Goal: Find specific page/section: Find specific page/section

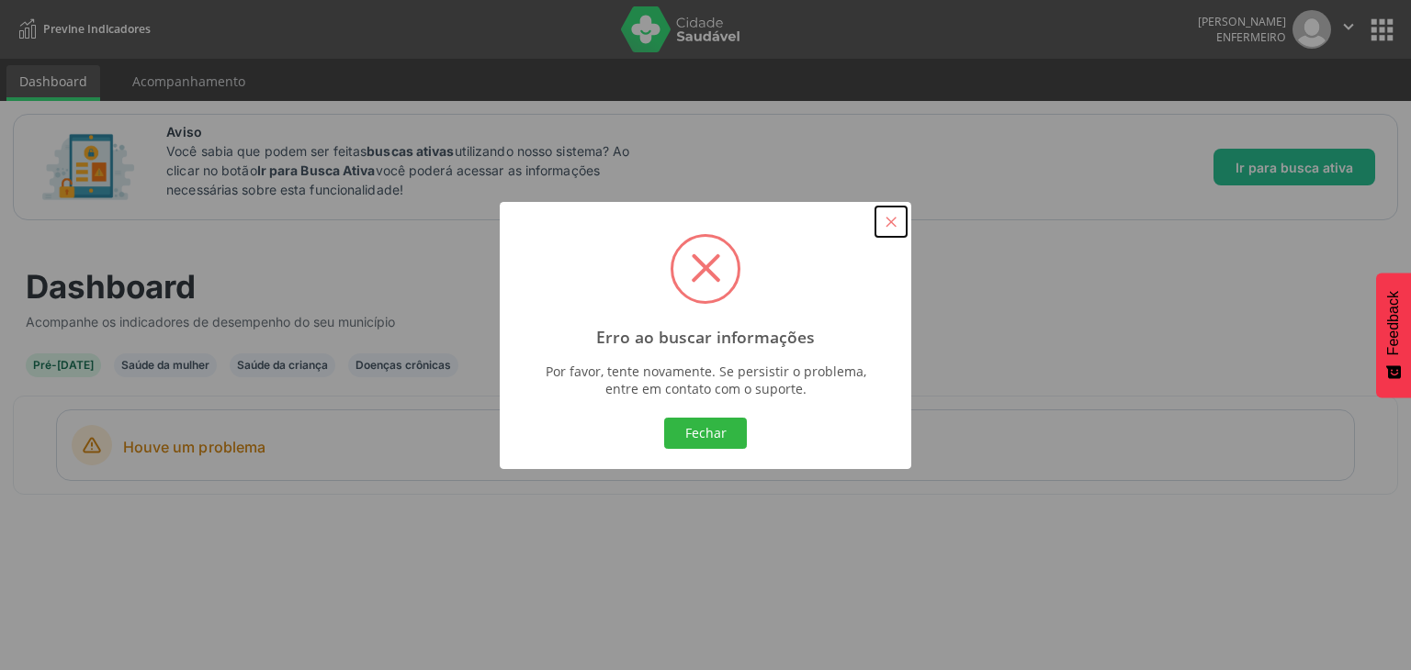
click at [896, 222] on button "×" at bounding box center [890, 222] width 31 height 31
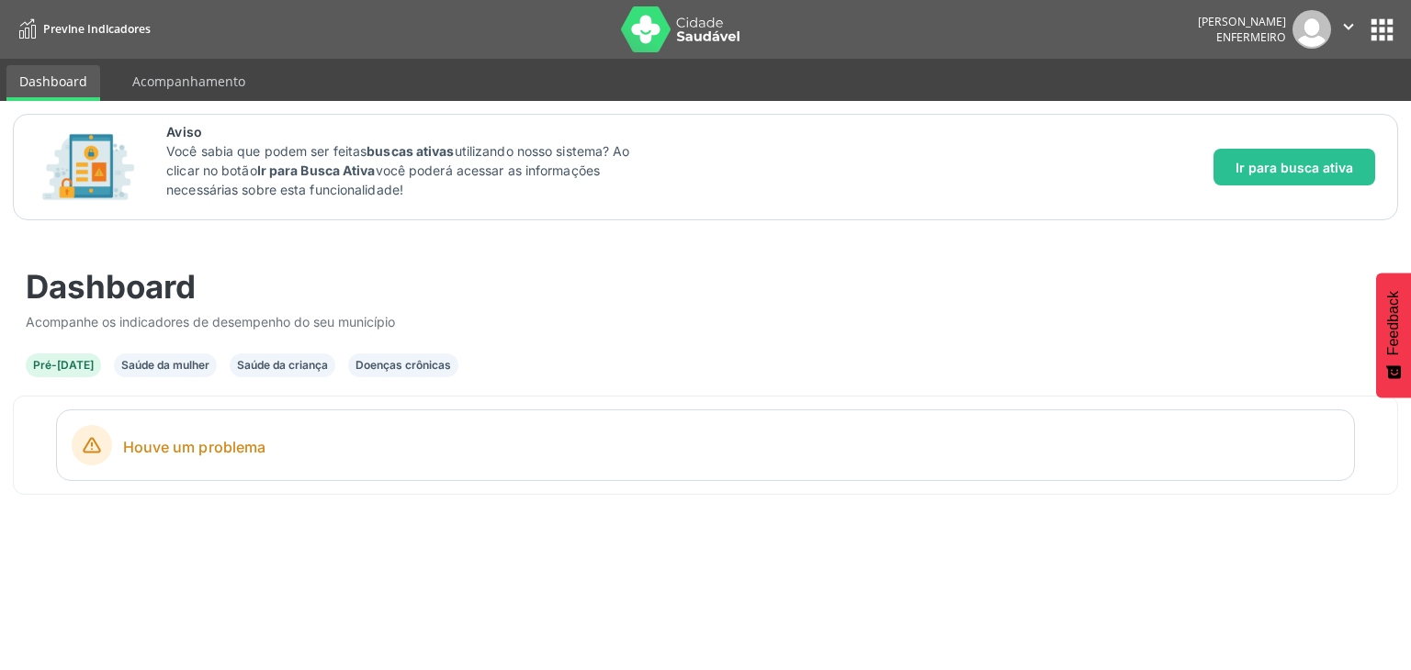
click at [1369, 41] on button "apps" at bounding box center [1382, 30] width 32 height 32
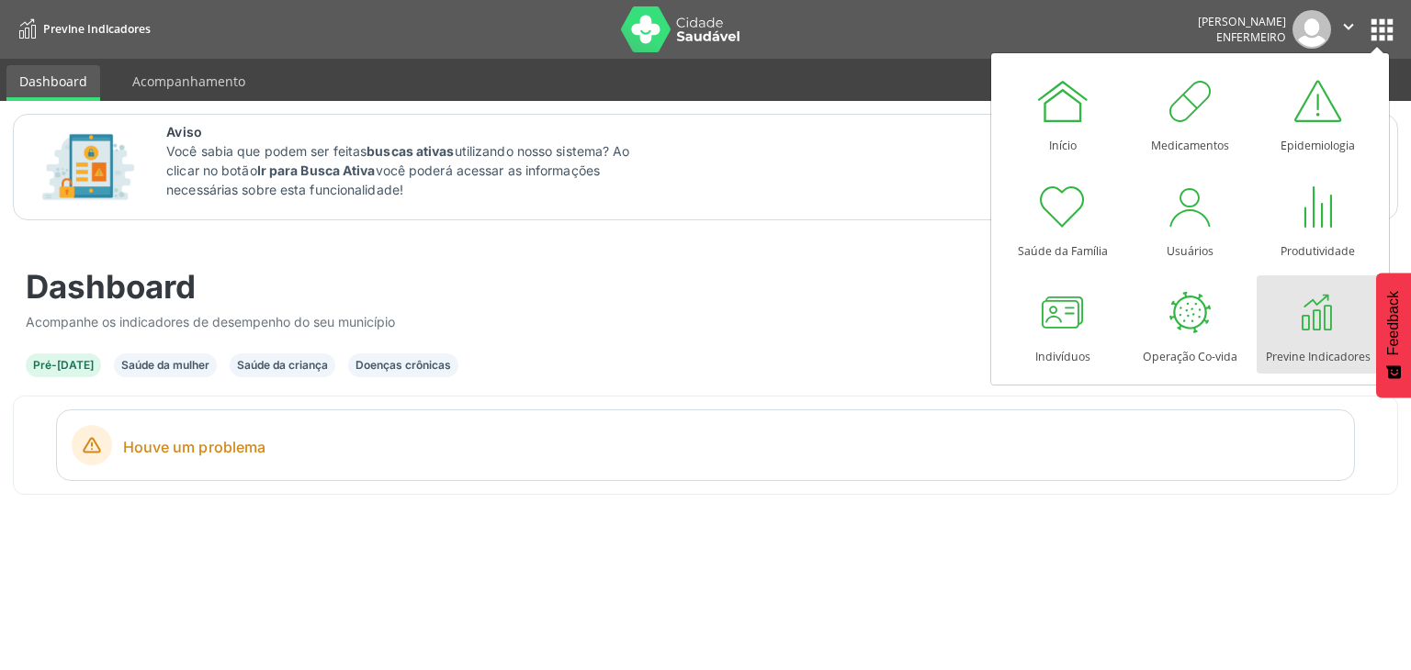
click at [1323, 325] on div at bounding box center [1317, 312] width 55 height 55
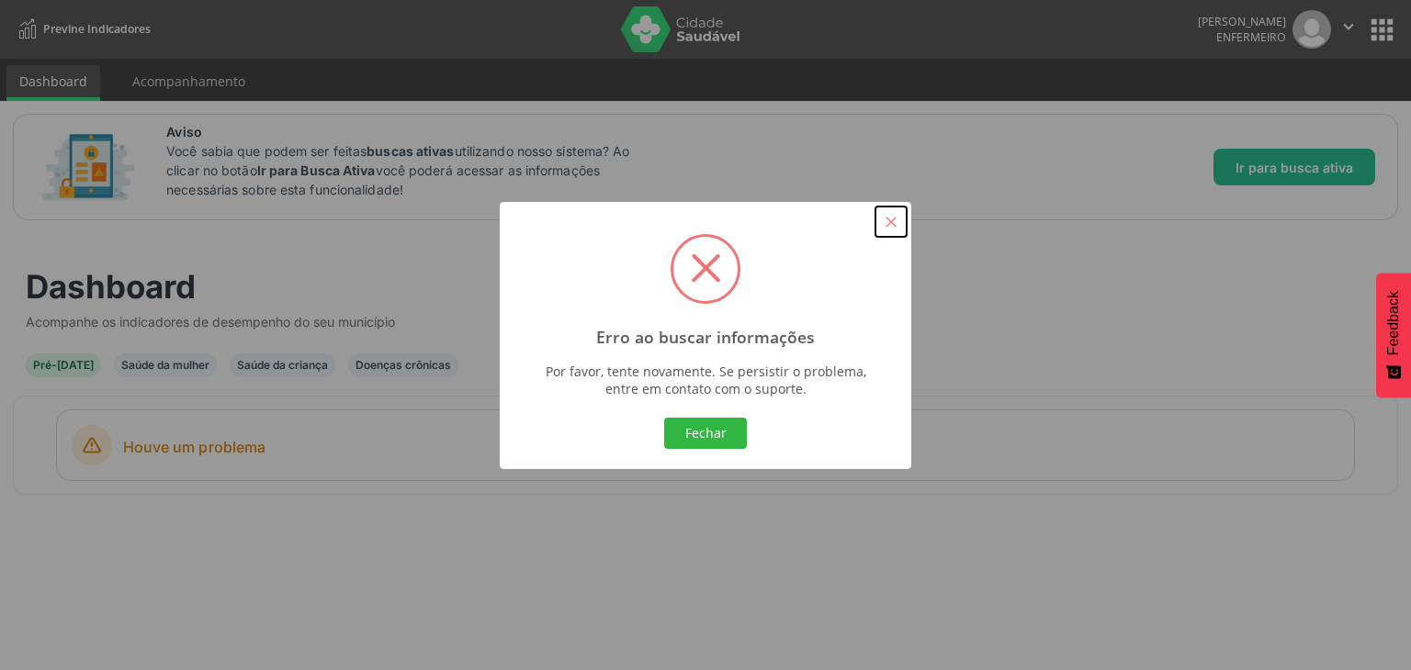
click at [889, 213] on button "×" at bounding box center [890, 222] width 31 height 31
